Goal: Find specific page/section: Find specific page/section

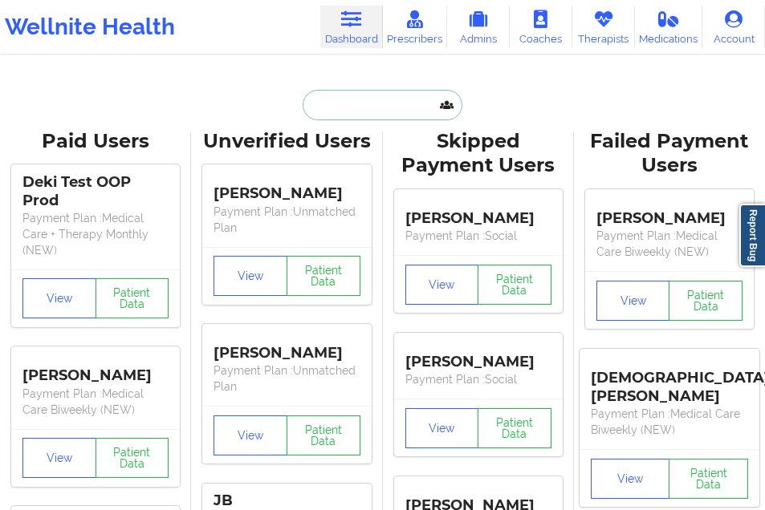
click at [331, 100] on input "text" at bounding box center [382, 105] width 159 height 31
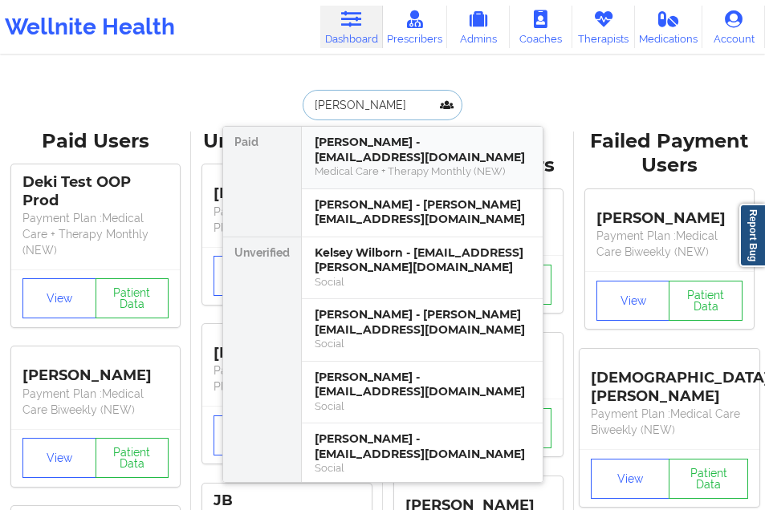
type input "[PERSON_NAME]"
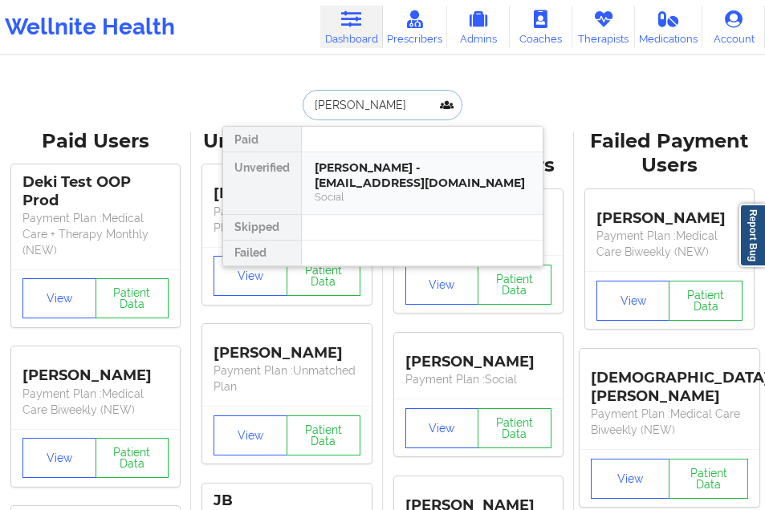
click at [356, 159] on div "[PERSON_NAME] - [EMAIL_ADDRESS][DOMAIN_NAME] Social" at bounding box center [422, 184] width 241 height 62
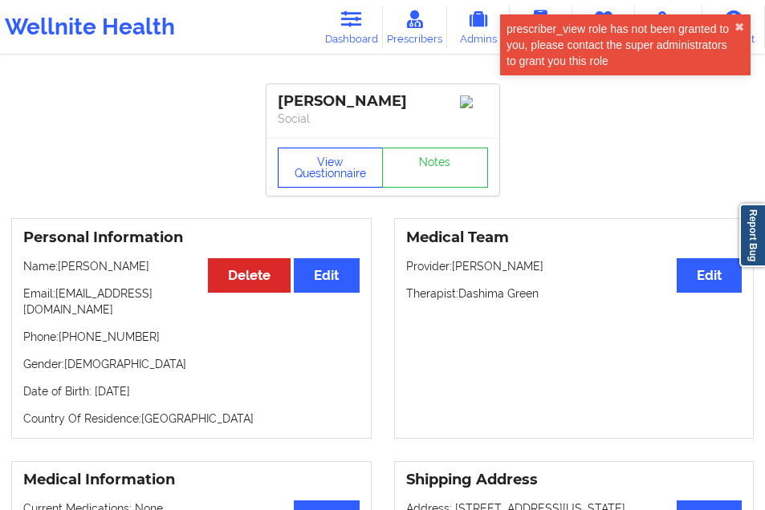
click at [337, 165] on button "View Questionnaire" at bounding box center [331, 168] width 106 height 40
click at [742, 22] on button "✖︎" at bounding box center [739, 27] width 10 height 13
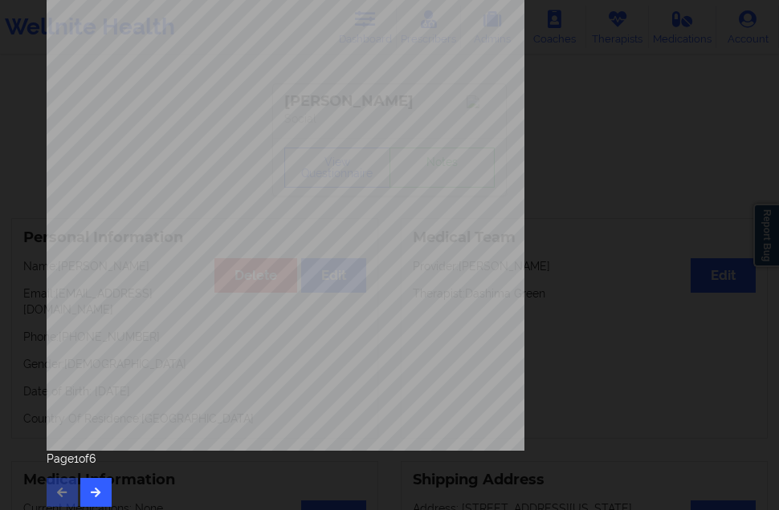
scroll to position [255, 0]
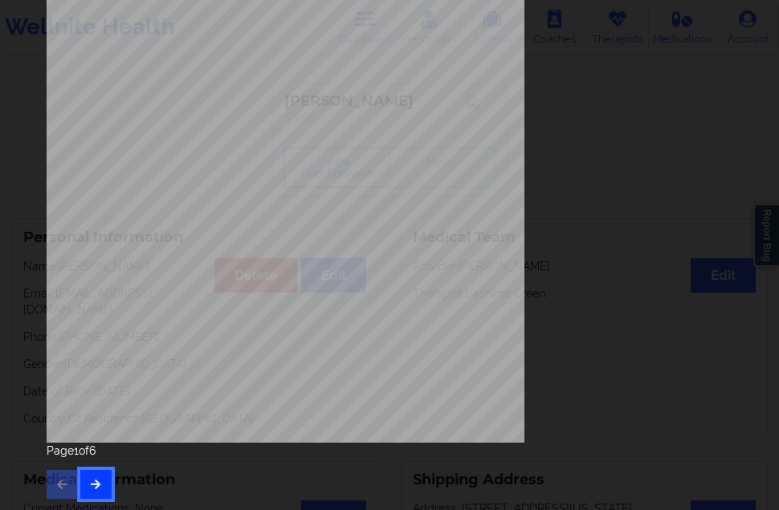
click at [98, 475] on button "button" at bounding box center [95, 484] width 31 height 29
click at [83, 478] on button "button" at bounding box center [95, 484] width 31 height 29
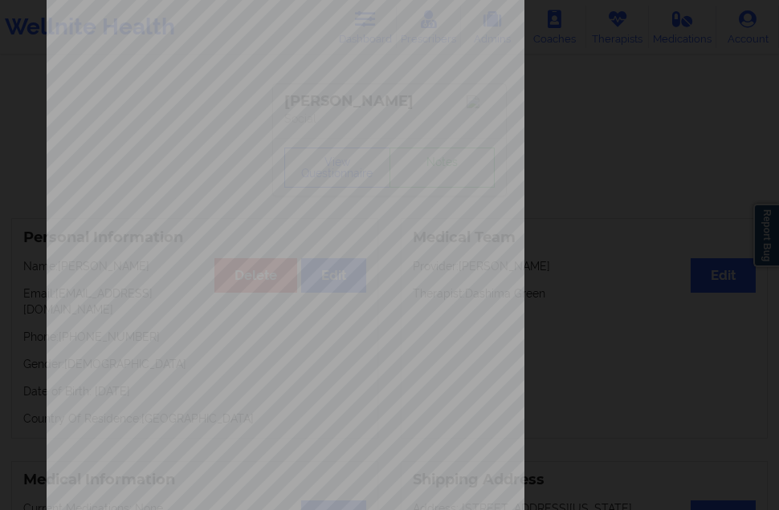
scroll to position [241, 0]
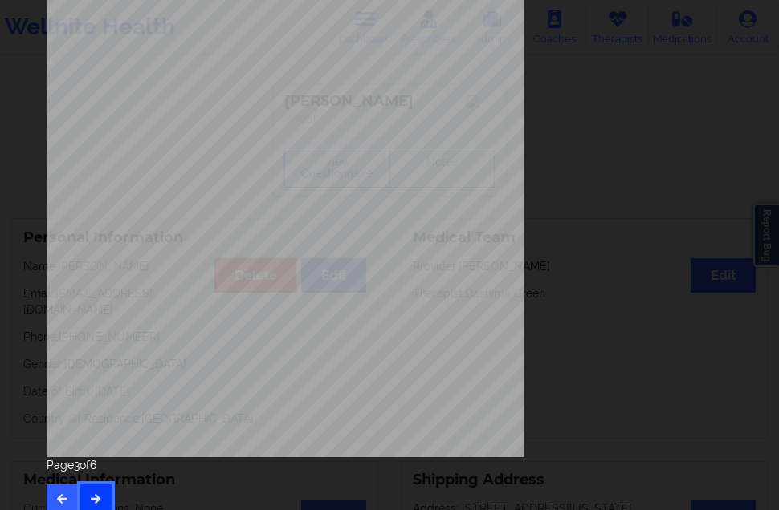
click at [93, 494] on icon "button" at bounding box center [96, 499] width 14 height 10
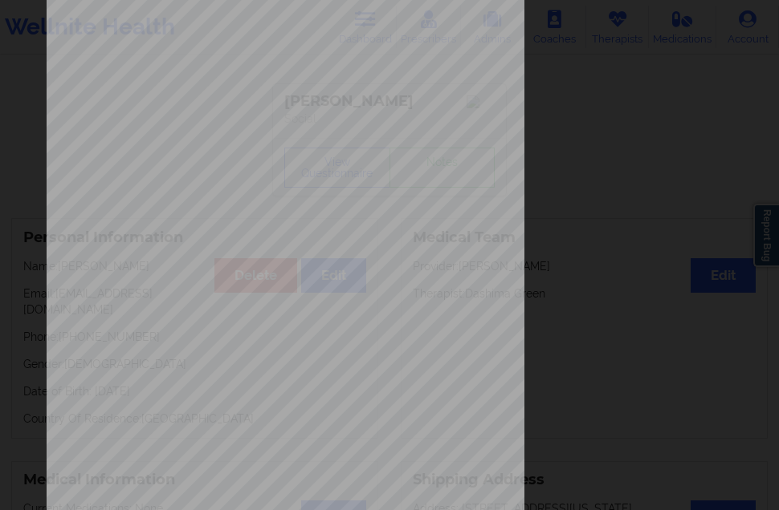
scroll to position [0, 0]
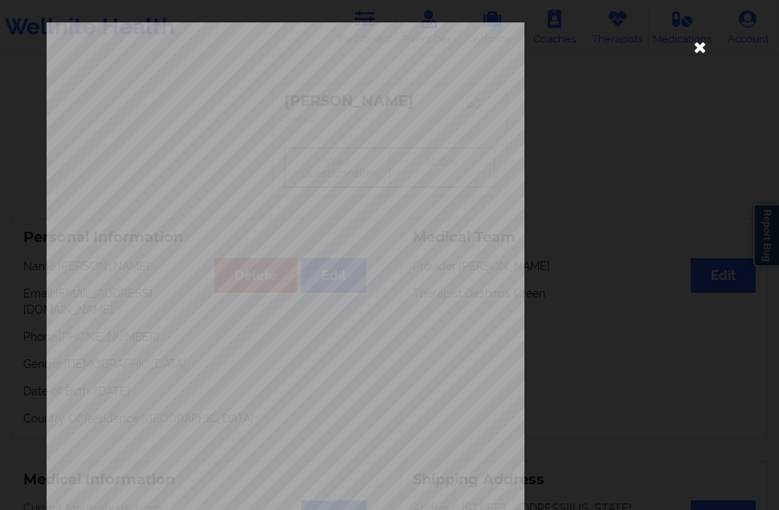
click at [694, 50] on icon at bounding box center [700, 47] width 26 height 26
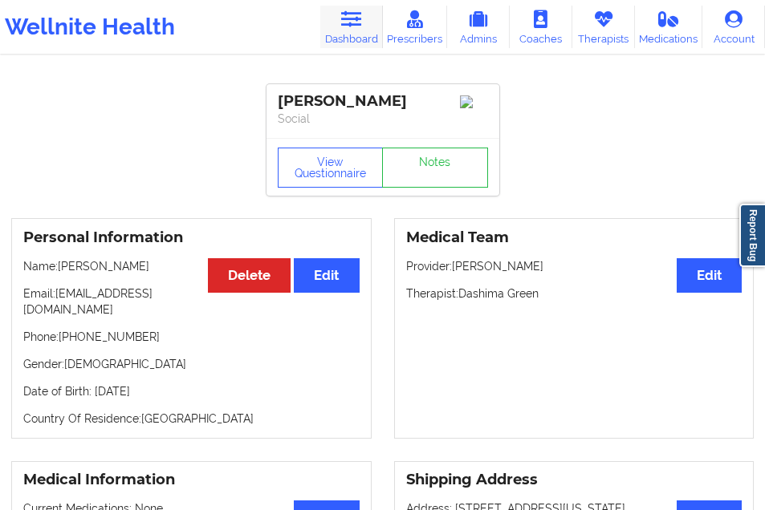
click at [345, 17] on icon at bounding box center [350, 19] width 21 height 18
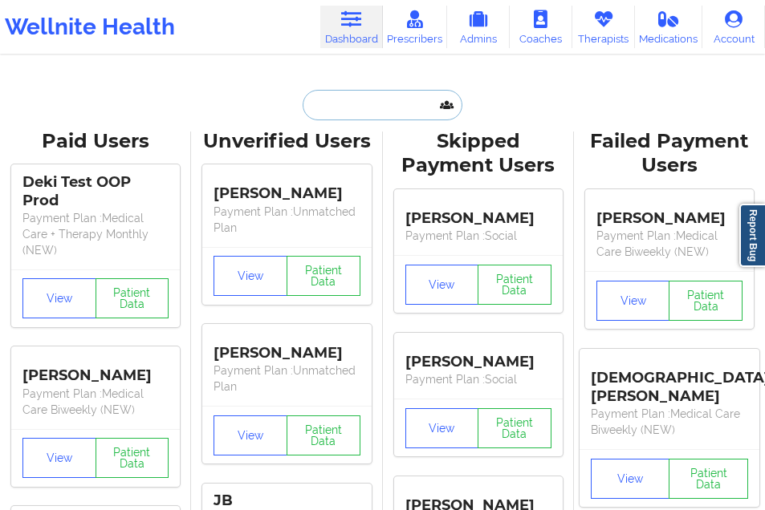
click at [343, 101] on input "text" at bounding box center [382, 105] width 159 height 31
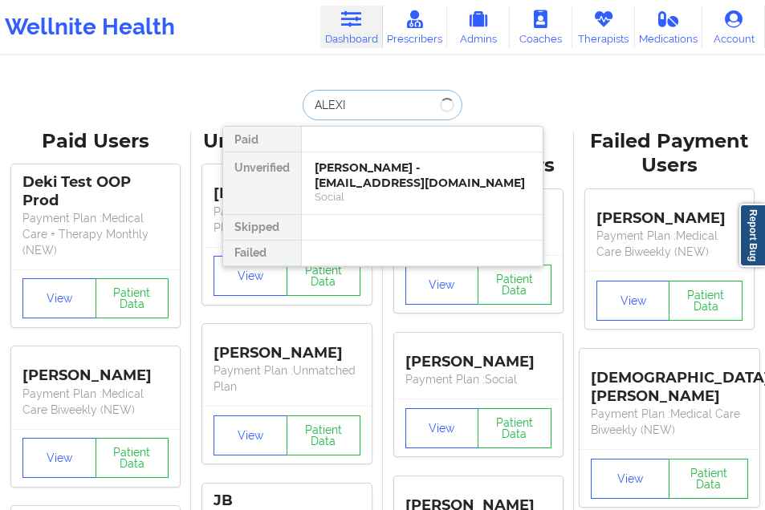
type input "[PERSON_NAME]"
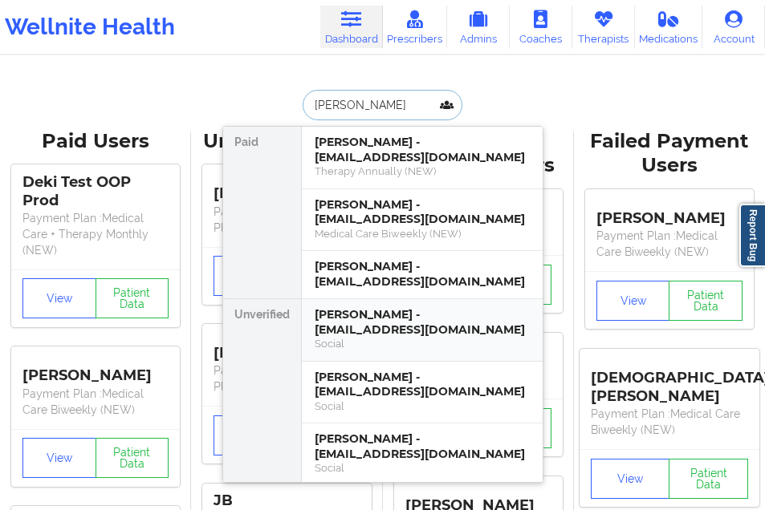
click at [399, 307] on div "[PERSON_NAME] - [EMAIL_ADDRESS][DOMAIN_NAME]" at bounding box center [422, 322] width 215 height 30
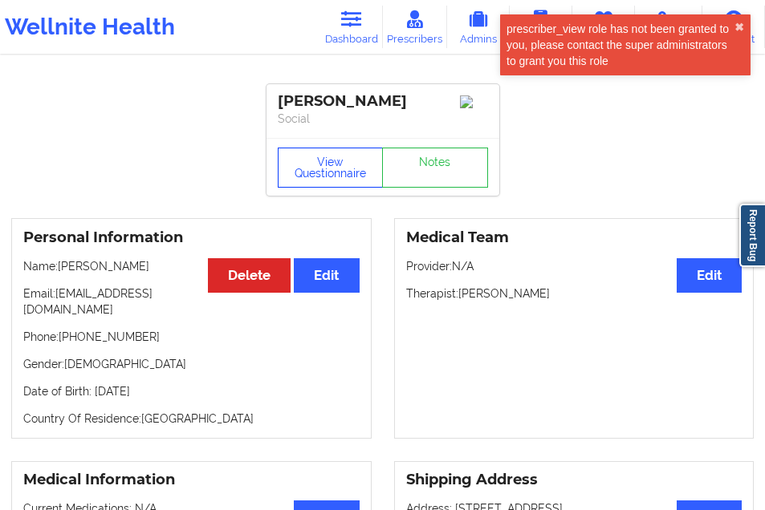
click at [347, 168] on button "View Questionnaire" at bounding box center [331, 168] width 106 height 40
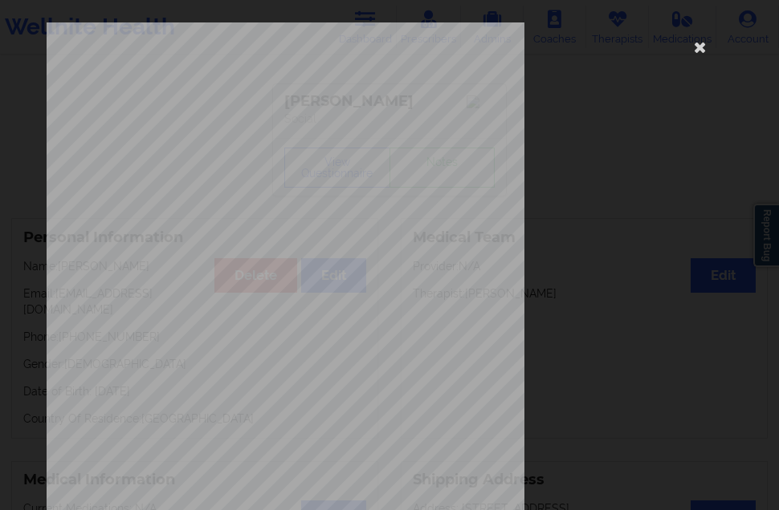
scroll to position [255, 0]
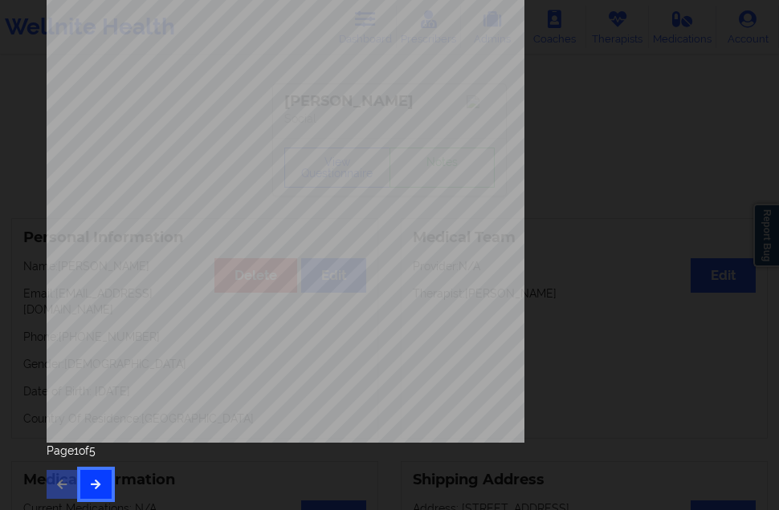
click at [92, 481] on icon "button" at bounding box center [96, 484] width 14 height 10
click at [95, 483] on icon "button" at bounding box center [96, 484] width 14 height 10
click at [96, 479] on icon "button" at bounding box center [96, 484] width 14 height 10
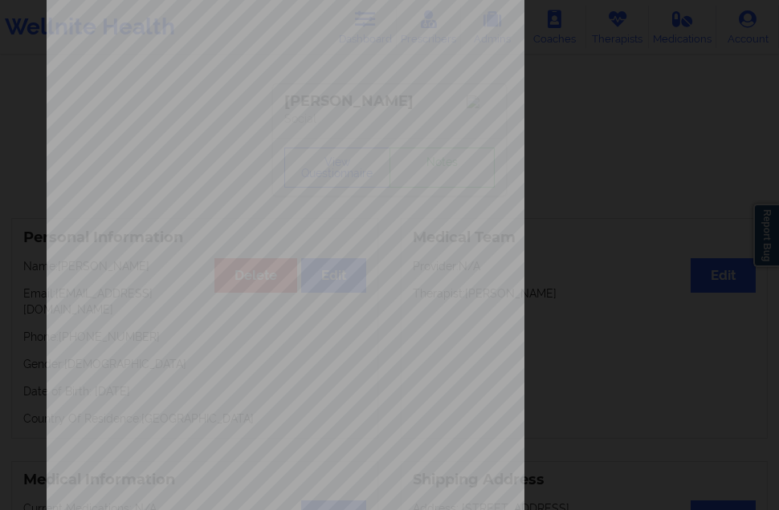
scroll to position [241, 0]
